Goal: Task Accomplishment & Management: Use online tool/utility

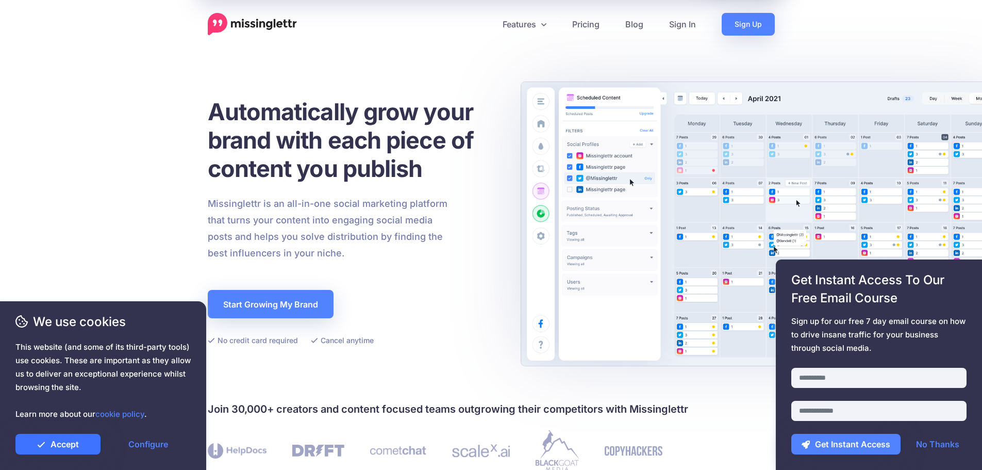
click at [46, 441] on link "Accept" at bounding box center [57, 444] width 85 height 21
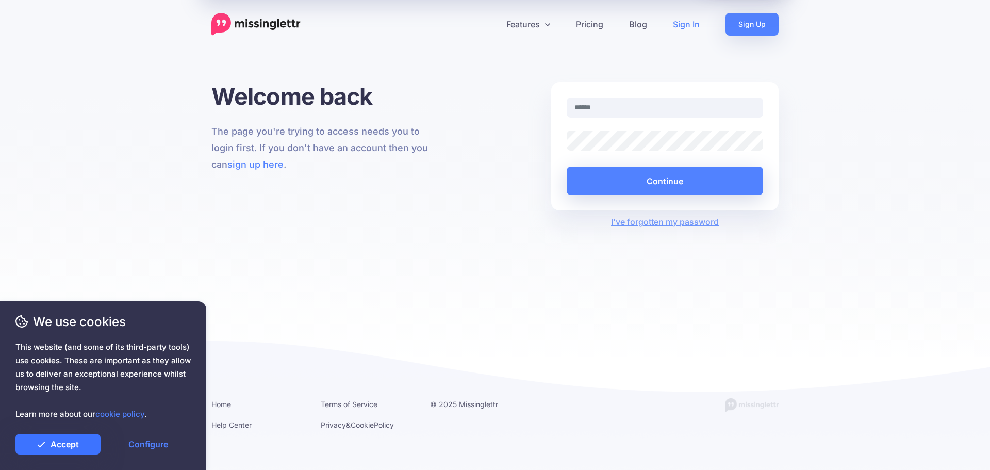
click at [67, 439] on link "Accept" at bounding box center [57, 444] width 85 height 21
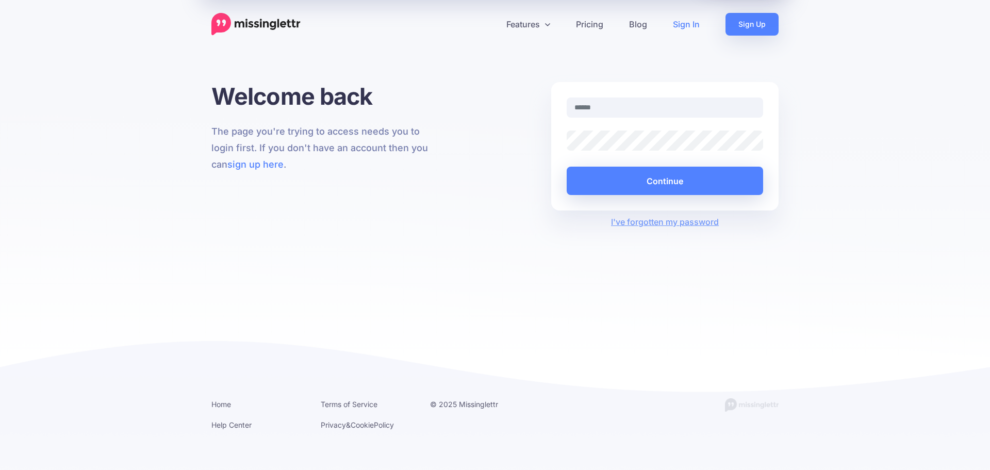
click at [401, 59] on div "Features Drip Campaigns Drive traffic on autopilot Curate" at bounding box center [495, 178] width 990 height 357
click at [612, 107] on input "text" at bounding box center [665, 107] width 196 height 20
type input "**********"
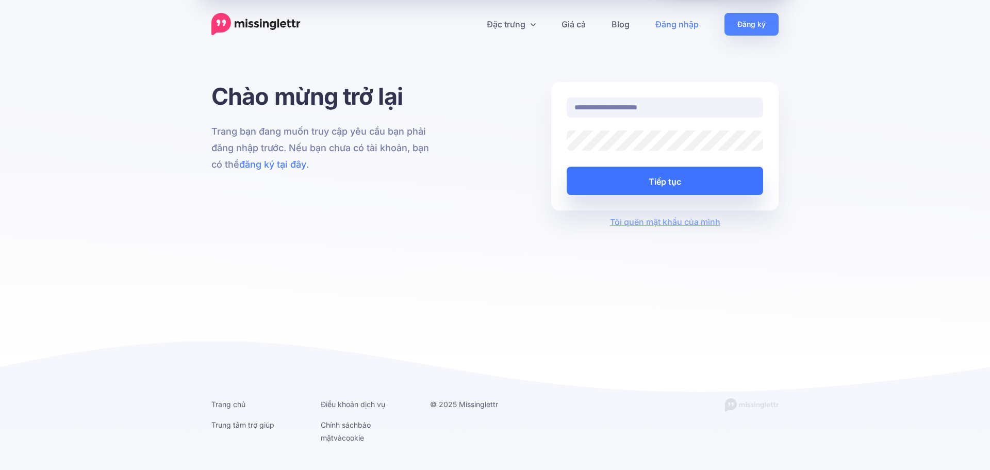
click at [666, 174] on font "Tiếp tục" at bounding box center [665, 181] width 32 height 18
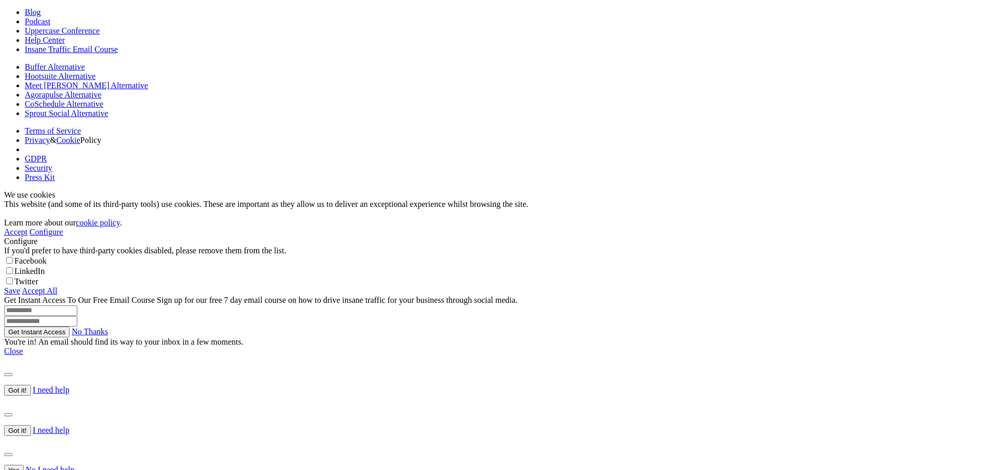
scroll to position [619, 0]
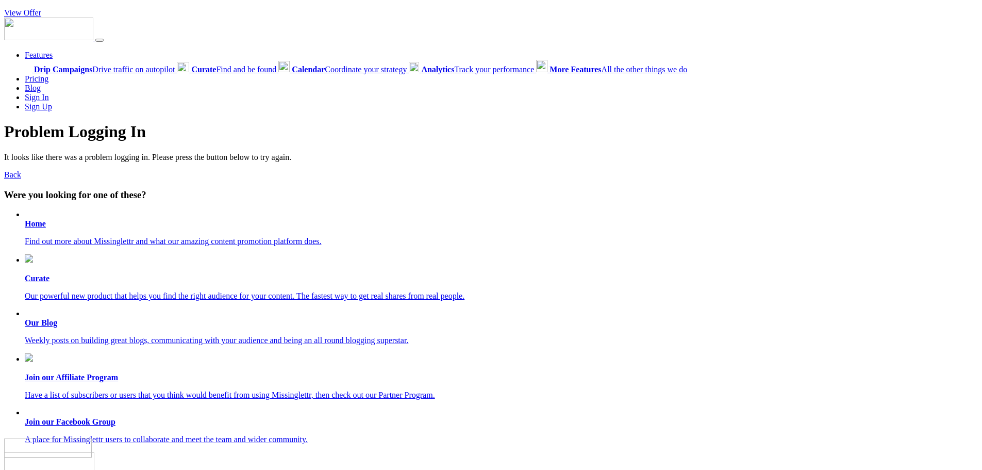
scroll to position [619, 0]
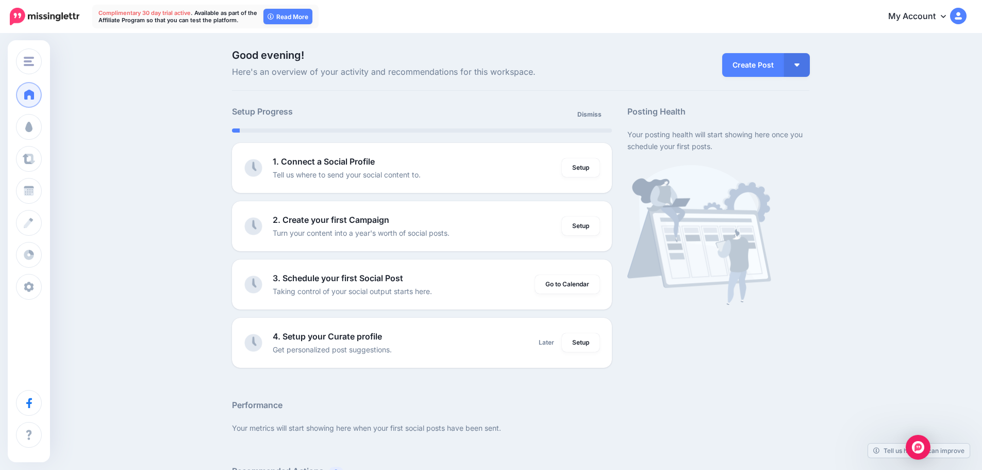
click at [967, 15] on img at bounding box center [958, 16] width 17 height 17
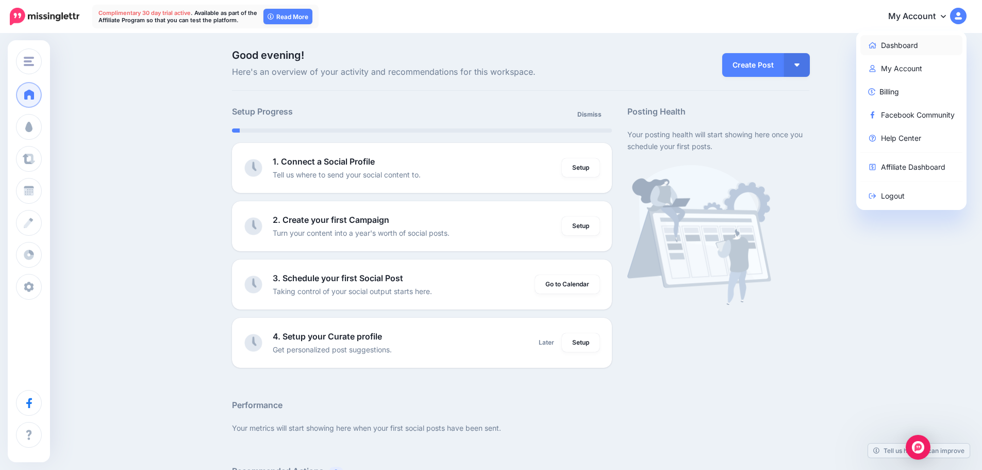
click at [914, 41] on link "Dashboard" at bounding box center [912, 45] width 103 height 20
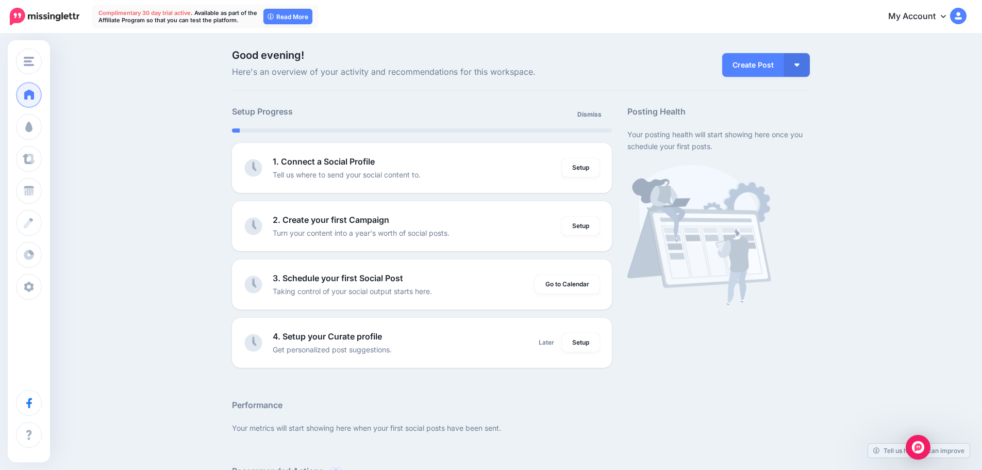
click at [961, 19] on img at bounding box center [958, 16] width 17 height 17
click at [967, 20] on img at bounding box center [958, 16] width 17 height 17
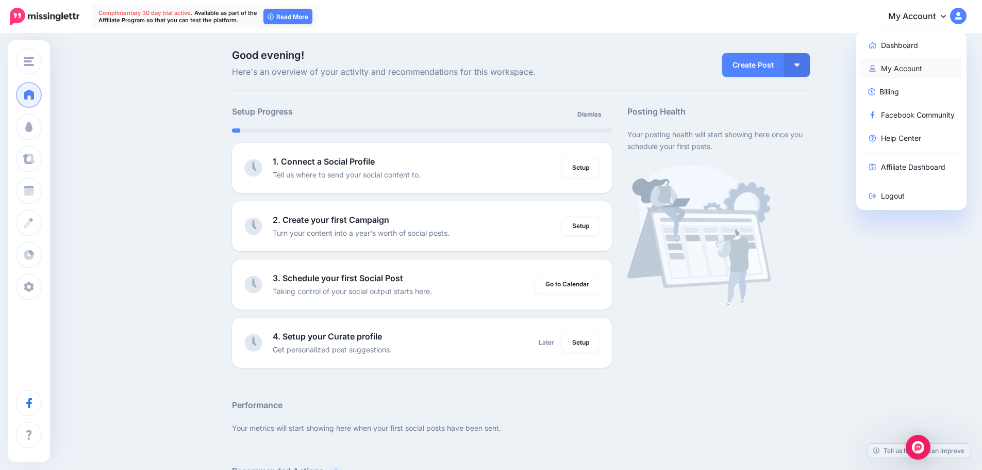
click at [916, 69] on link "My Account" at bounding box center [912, 68] width 103 height 20
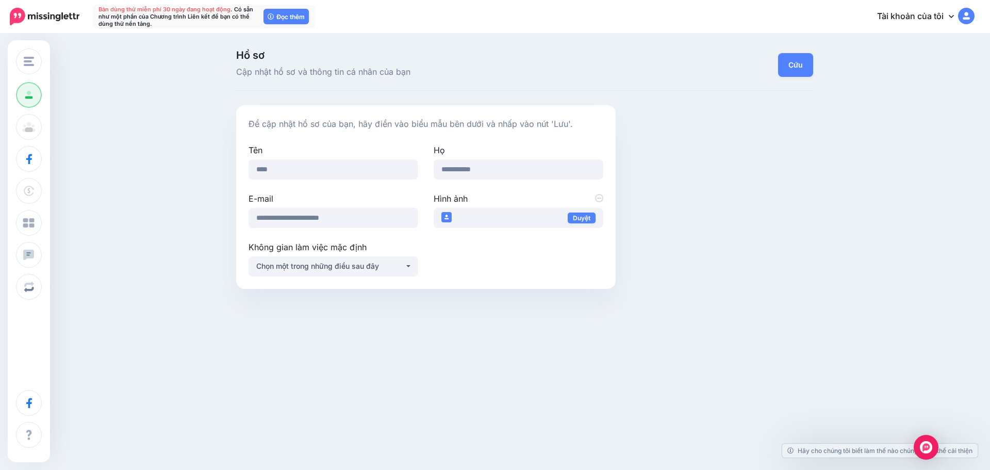
click at [749, 239] on div "**********" at bounding box center [524, 197] width 593 height 184
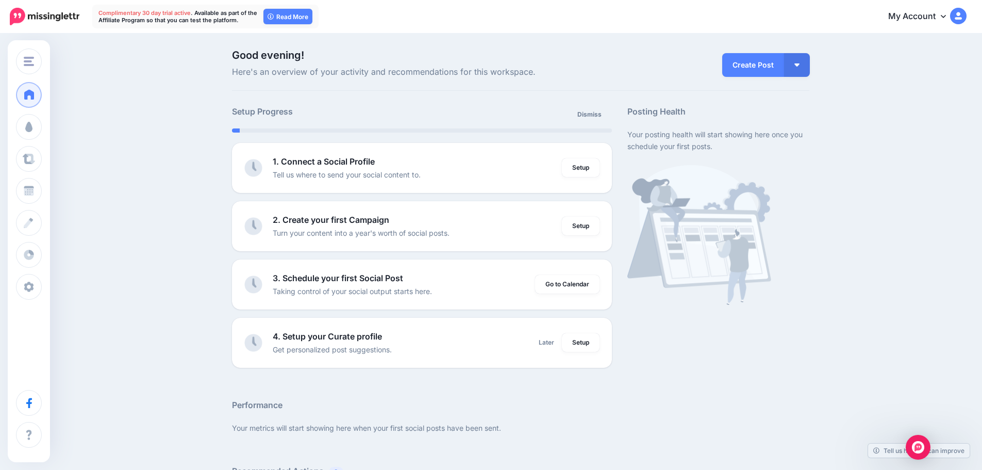
drag, startPoint x: 749, startPoint y: 296, endPoint x: 870, endPoint y: 57, distance: 267.5
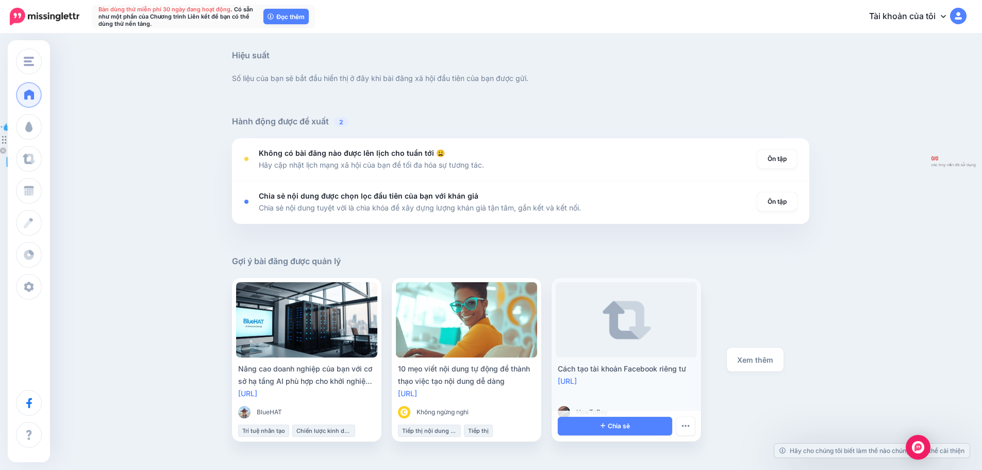
scroll to position [361, 0]
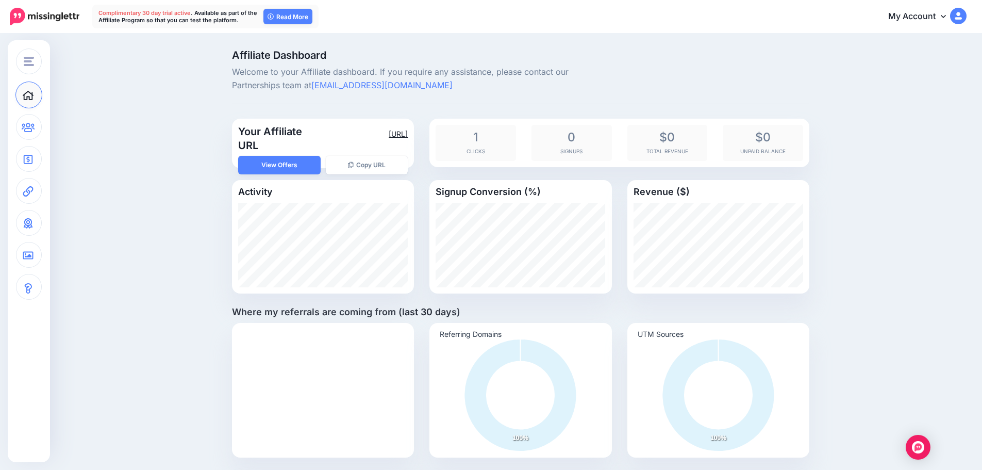
click at [389, 132] on link "https://lttr.ai/AjedX" at bounding box center [398, 133] width 19 height 9
click at [284, 161] on link "View Offers" at bounding box center [279, 165] width 83 height 19
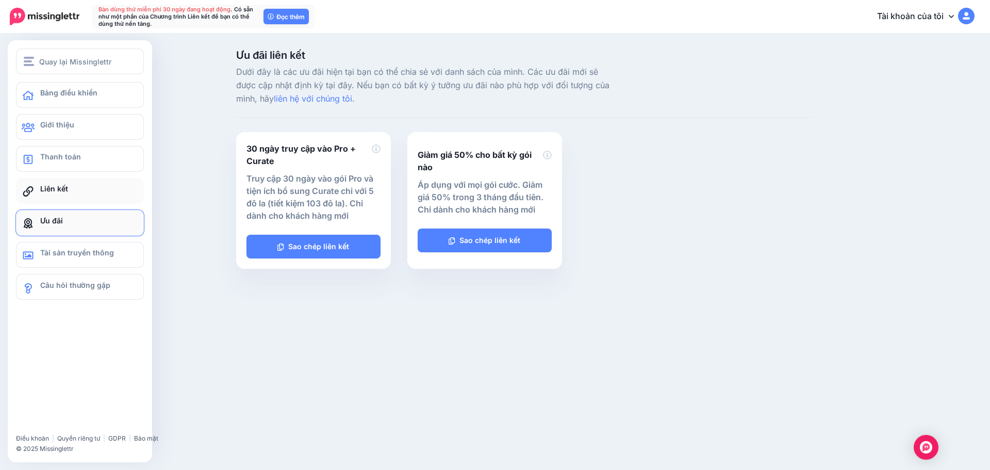
click at [31, 190] on icon at bounding box center [28, 191] width 13 height 10
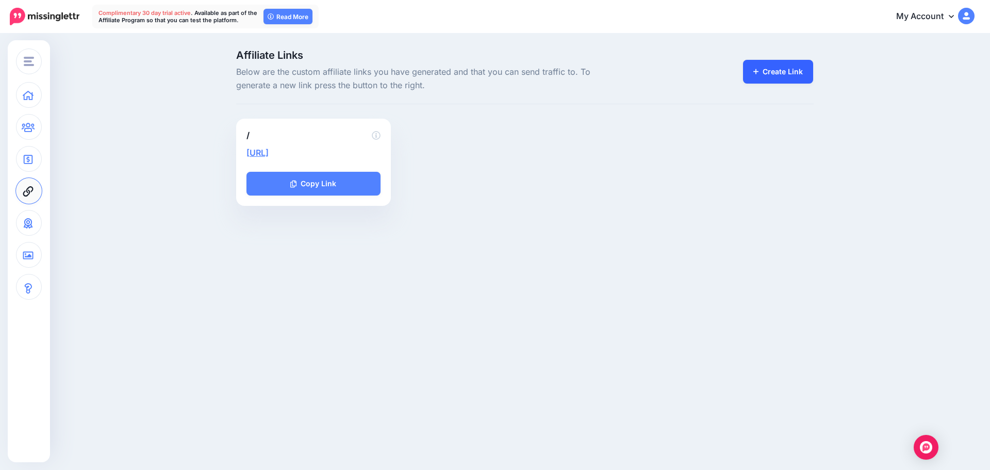
click at [805, 70] on link "Create Link" at bounding box center [778, 72] width 71 height 24
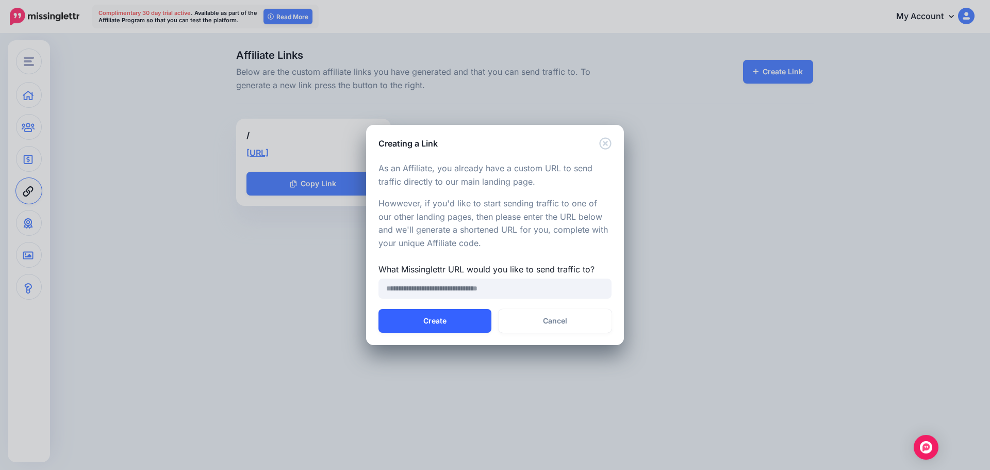
click at [451, 321] on button "Create" at bounding box center [435, 321] width 113 height 24
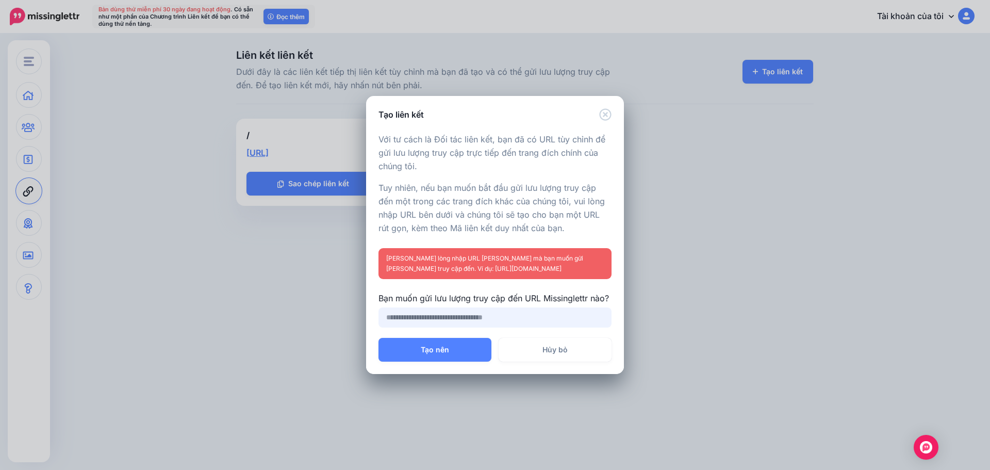
click at [475, 321] on input "Bạn muốn gửi lưu lượng truy cập đến URL Missinglettr nào?" at bounding box center [495, 317] width 233 height 20
type input "****"
click at [468, 354] on button "Tạo nên" at bounding box center [435, 350] width 113 height 24
click at [467, 355] on button "Tạo nên" at bounding box center [435, 350] width 113 height 24
drag, startPoint x: 430, startPoint y: 329, endPoint x: 381, endPoint y: 320, distance: 49.8
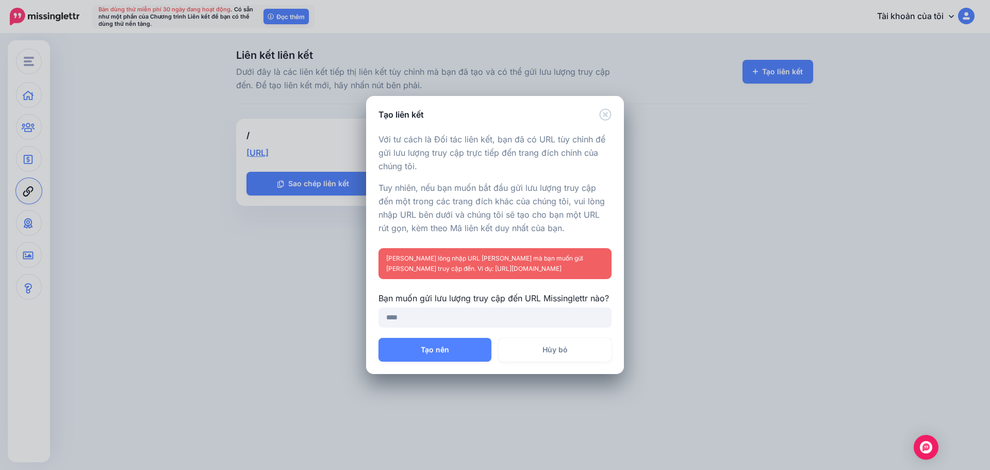
click at [382, 320] on div "Đang tải Với tư cách là Đối tác liên kết, bạn đã có URL tùy chỉnh để gửi lưu lư…" at bounding box center [495, 229] width 258 height 217
drag, startPoint x: 413, startPoint y: 318, endPoint x: 338, endPoint y: 318, distance: 75.3
click at [338, 318] on div "Tạo liên kết Đang tải Với tư cách là Đối tác liên kết, bạn đã có URL tùy chỉnh …" at bounding box center [495, 235] width 990 height 470
click at [606, 112] on icon "Đóng" at bounding box center [605, 114] width 12 height 12
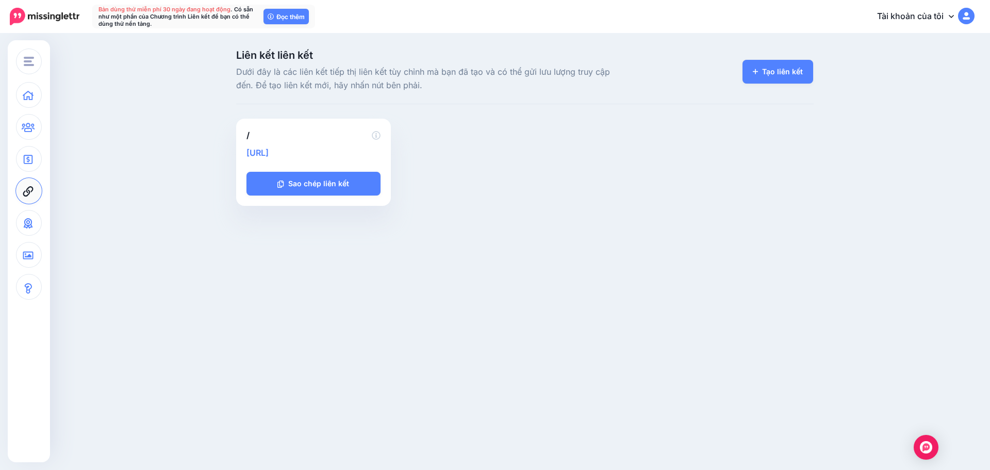
click at [269, 152] on font "[URL]" at bounding box center [258, 152] width 22 height 10
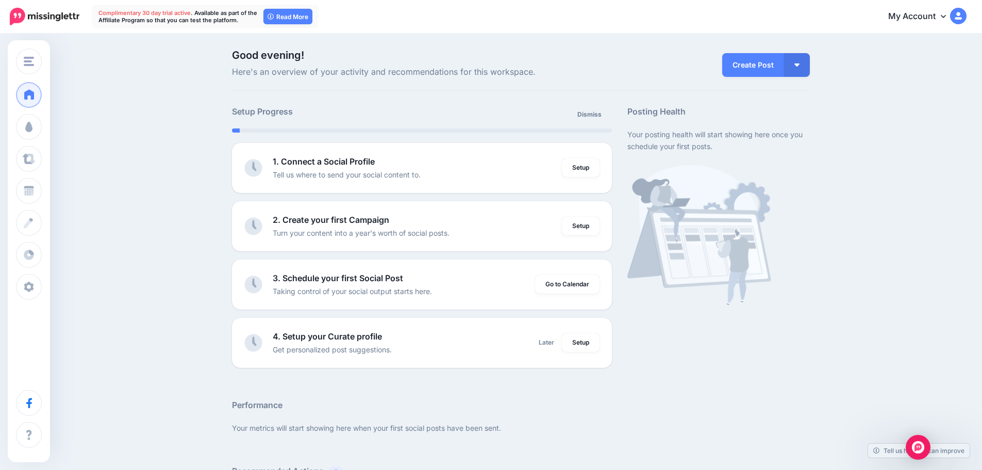
click at [967, 20] on img at bounding box center [958, 16] width 17 height 17
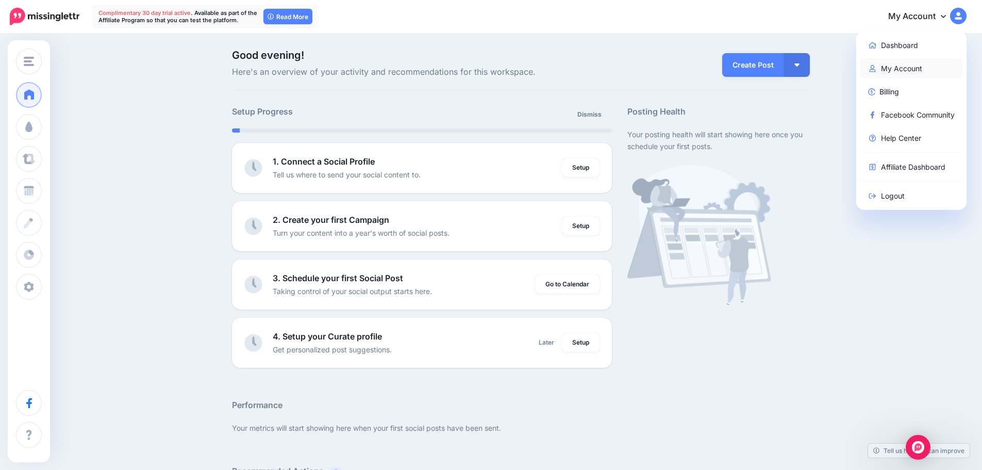
click at [900, 71] on link "My Account" at bounding box center [912, 68] width 103 height 20
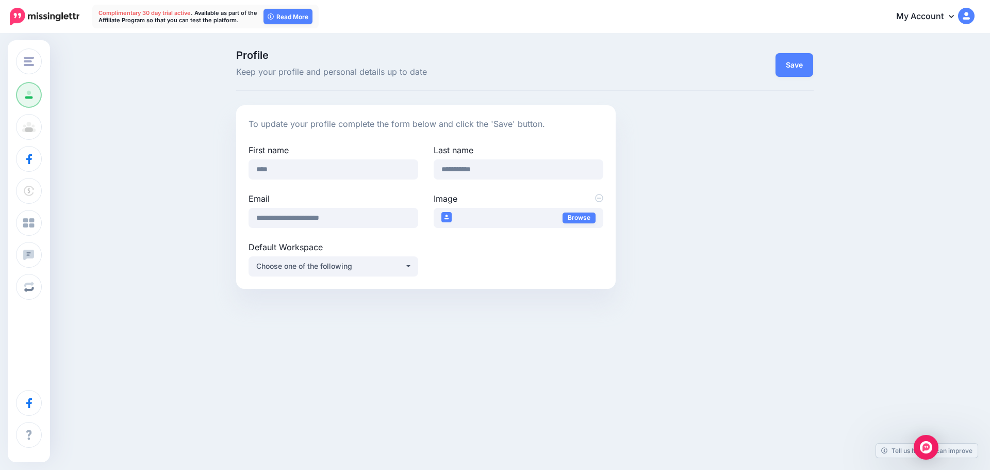
click at [963, 17] on img at bounding box center [966, 16] width 17 height 17
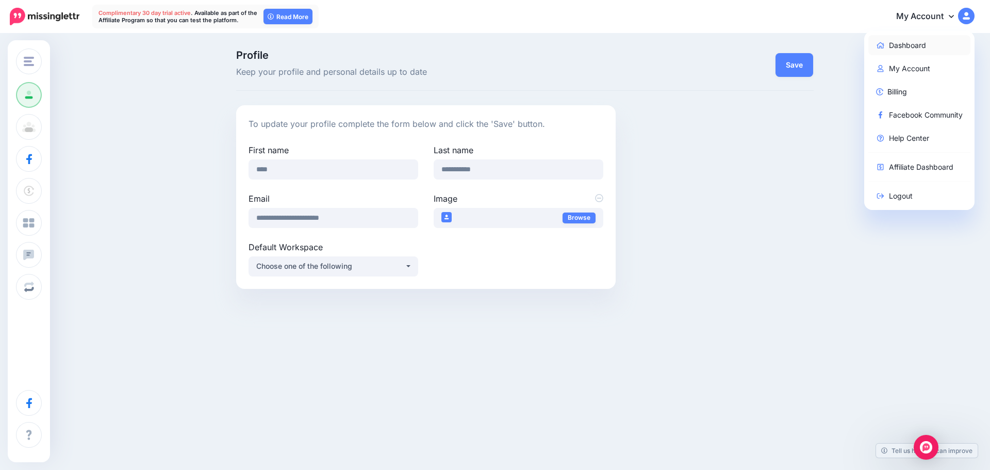
click at [904, 47] on link "Dashboard" at bounding box center [919, 45] width 103 height 20
